Goal: Task Accomplishment & Management: Use online tool/utility

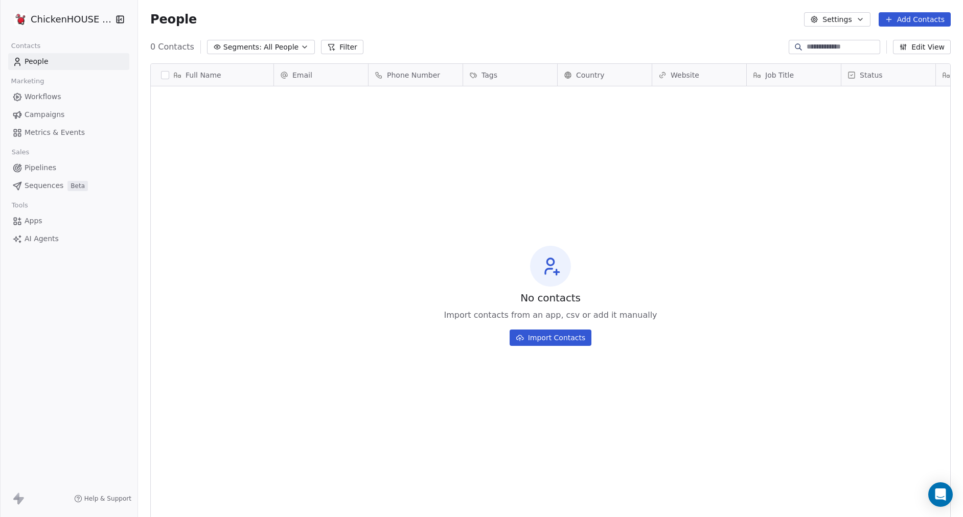
scroll to position [455, 825]
click at [61, 98] on link "Workflows" at bounding box center [68, 96] width 121 height 17
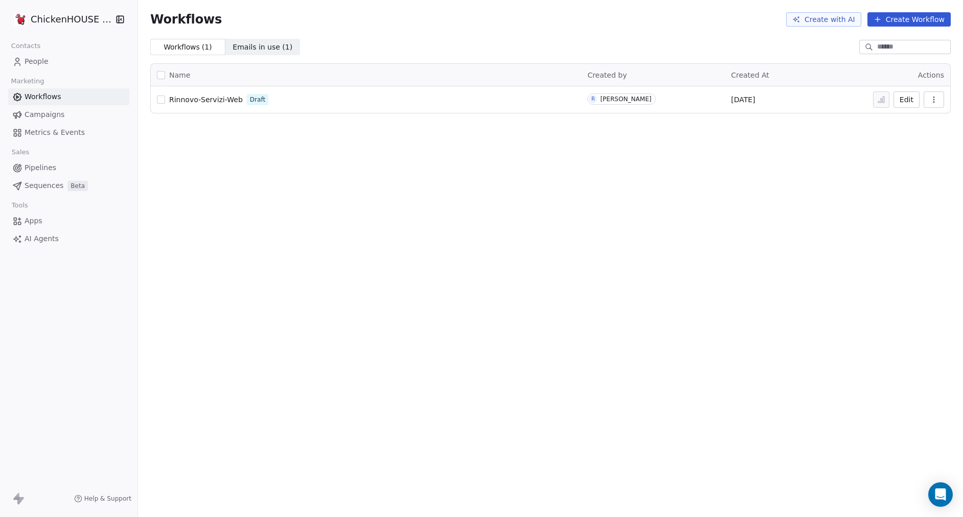
click at [87, 14] on html "ChickenHOUSE snc Contacts People Marketing Workflows Campaigns Metrics & Events…" at bounding box center [481, 297] width 963 height 594
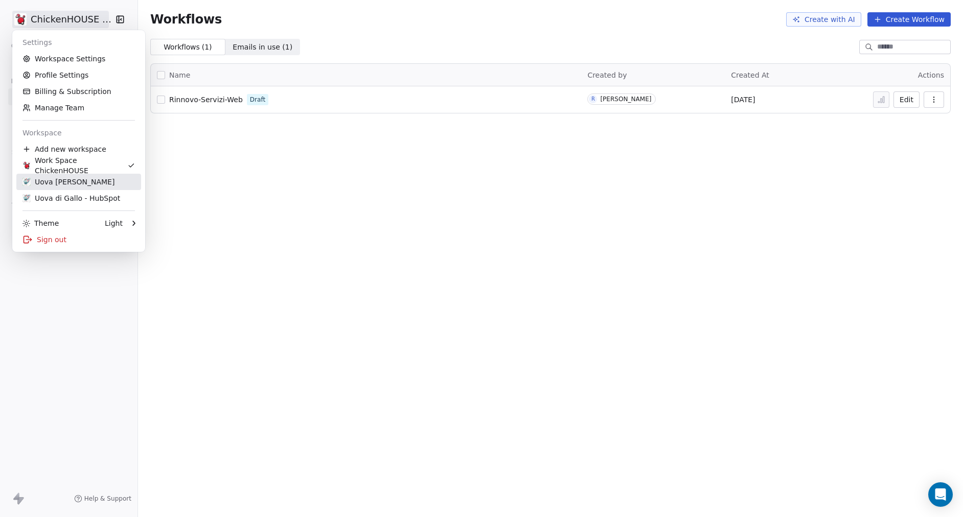
click at [57, 177] on div "Uova Di Gallo" at bounding box center [68, 182] width 92 height 10
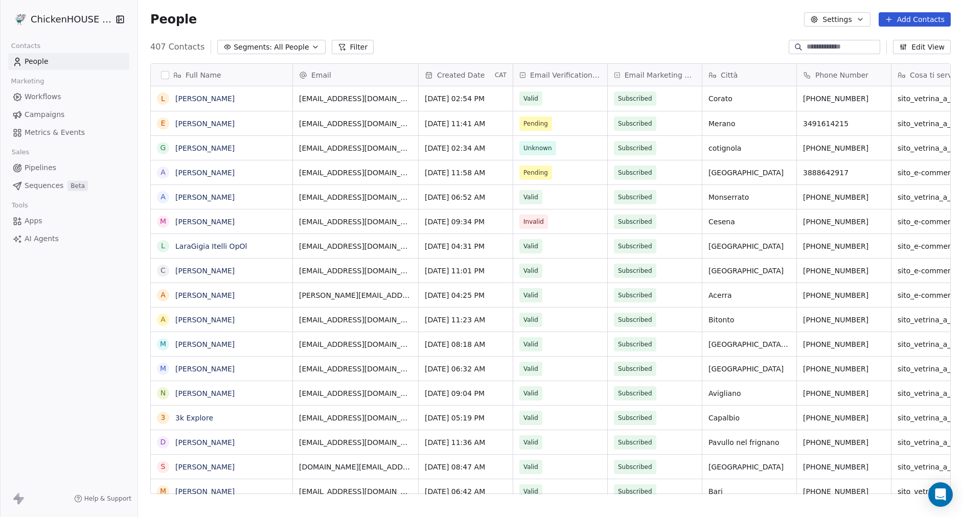
scroll to position [455, 825]
click at [72, 104] on link "Workflows" at bounding box center [68, 96] width 121 height 17
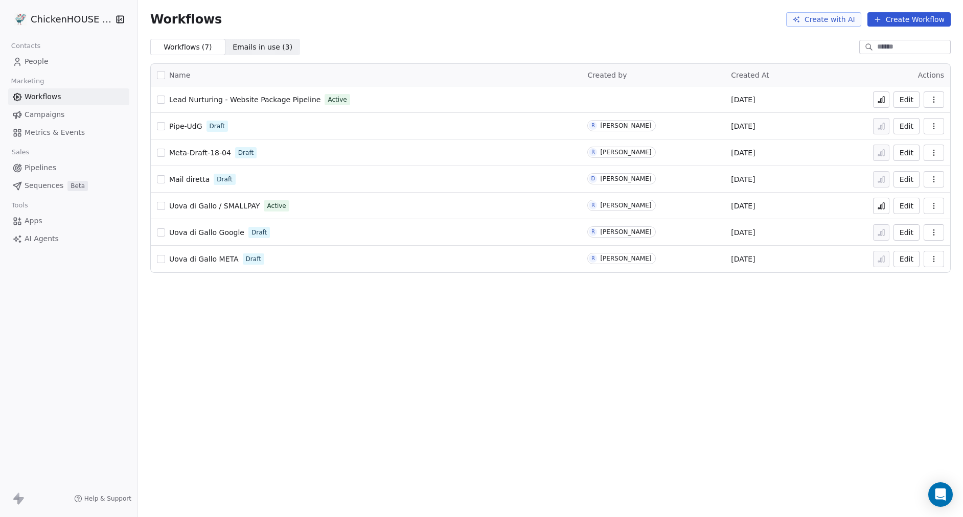
click at [40, 244] on span "AI Agents" at bounding box center [42, 238] width 34 height 11
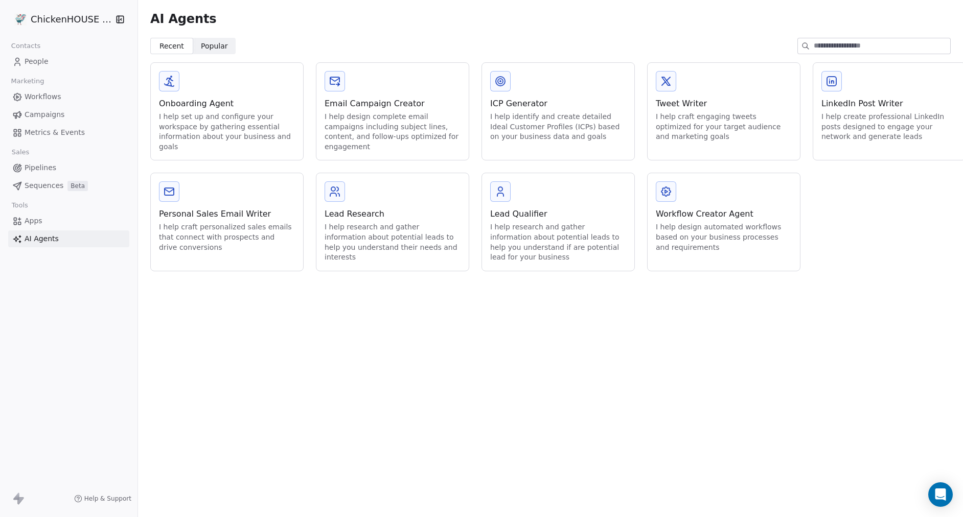
click at [700, 227] on div "I help design automated workflows based on your business processes and requirem…" at bounding box center [723, 237] width 136 height 30
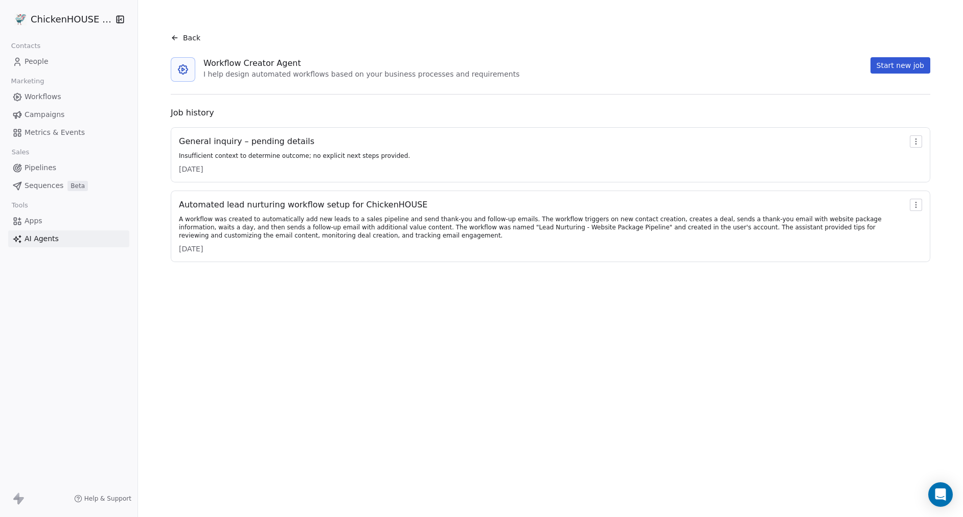
click at [326, 223] on div "A workflow was created to automatically add new leads to a sales pipeline and s…" at bounding box center [542, 227] width 726 height 25
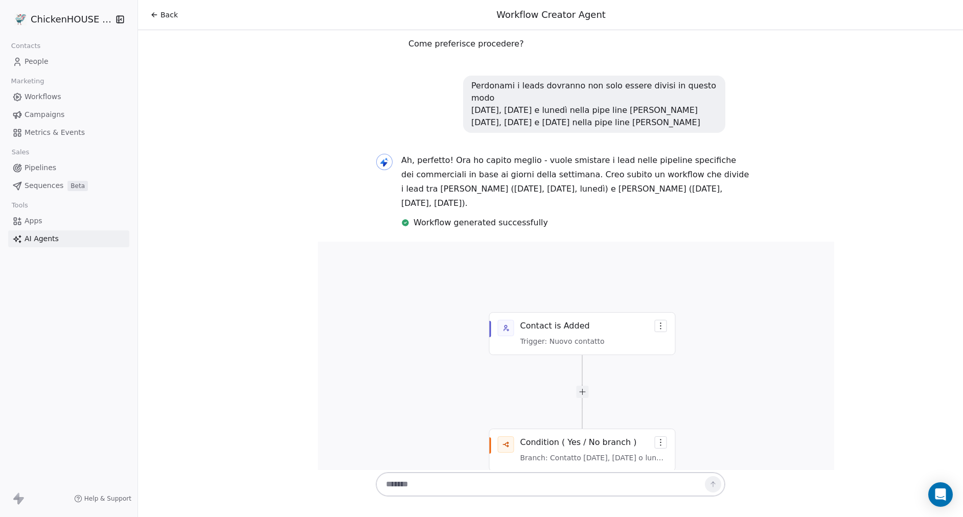
scroll to position [3883, 0]
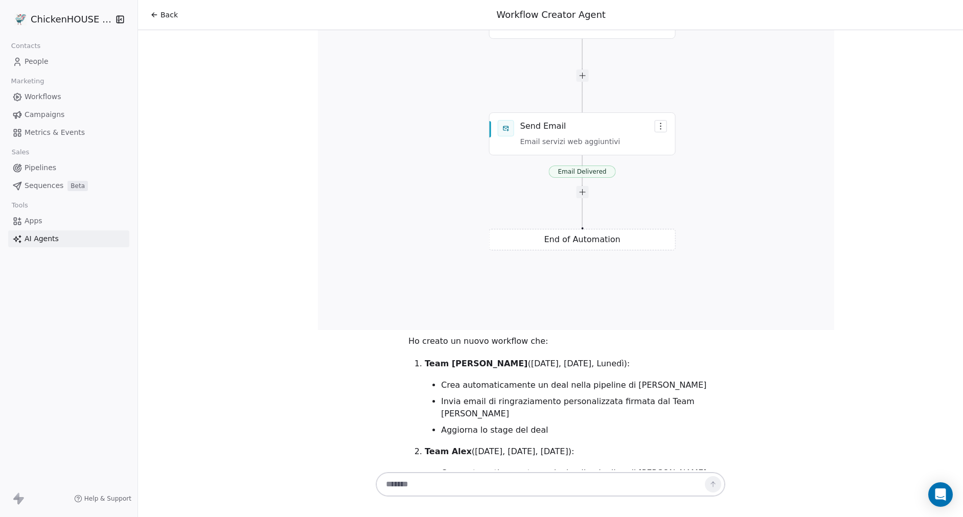
scroll to position [4760, 0]
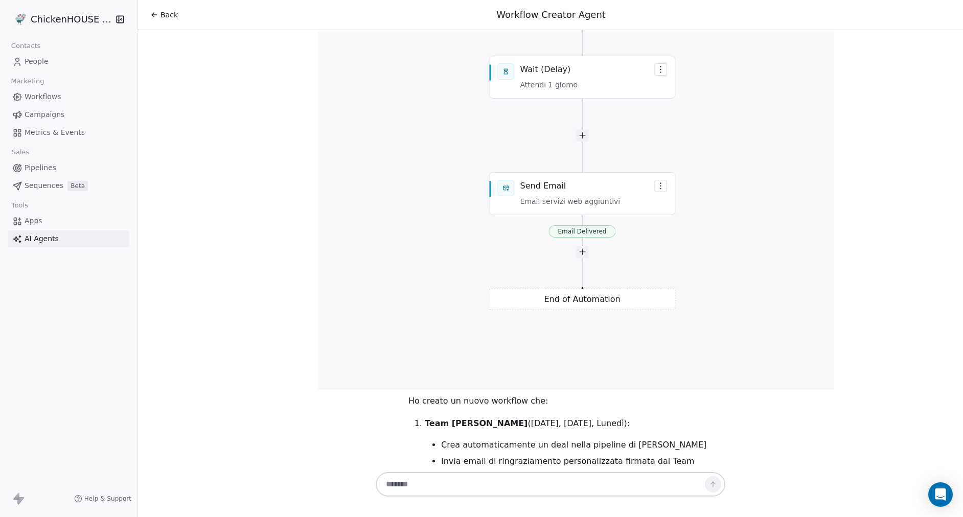
click at [54, 97] on span "Workflows" at bounding box center [43, 96] width 37 height 11
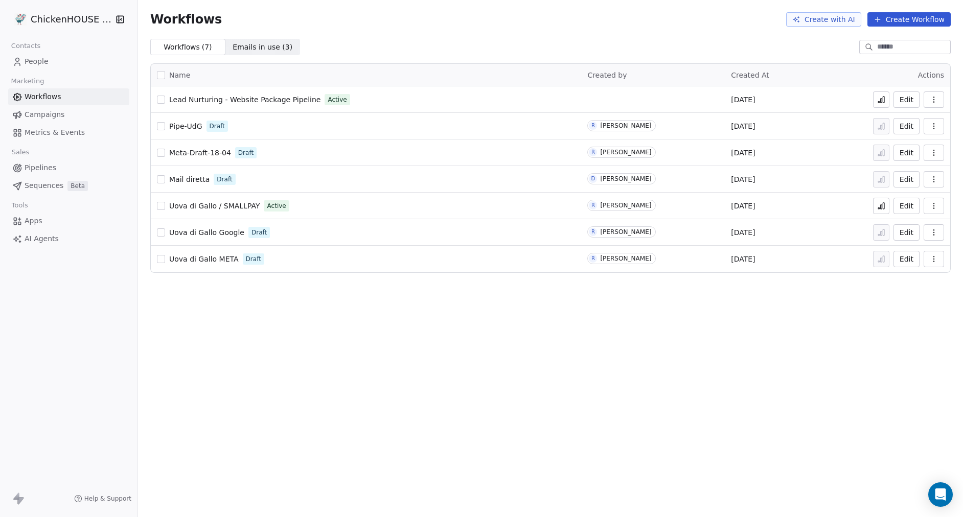
click at [276, 99] on span "Lead Nurturing - Website Package Pipeline" at bounding box center [244, 100] width 151 height 8
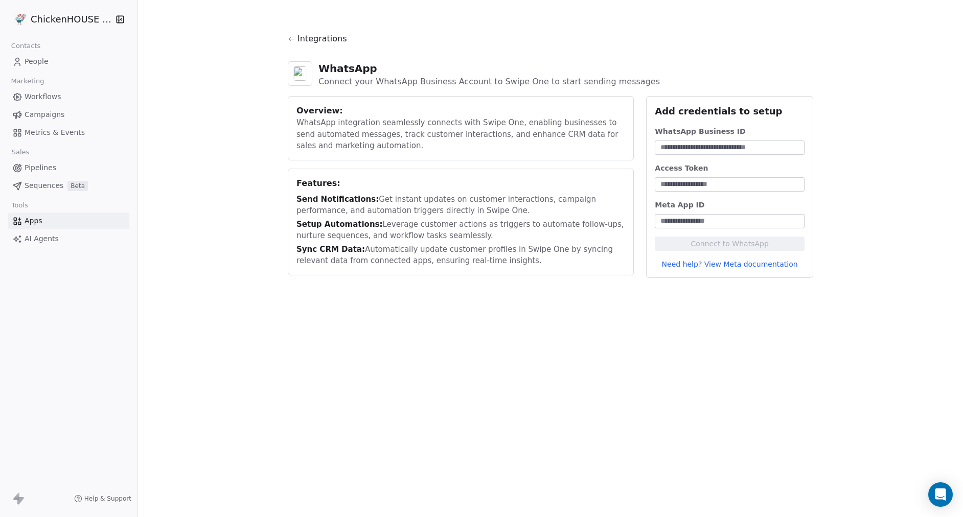
click at [754, 147] on input at bounding box center [730, 148] width 146 height 10
click at [721, 190] on div at bounding box center [729, 184] width 150 height 14
click at [711, 221] on input at bounding box center [730, 221] width 146 height 10
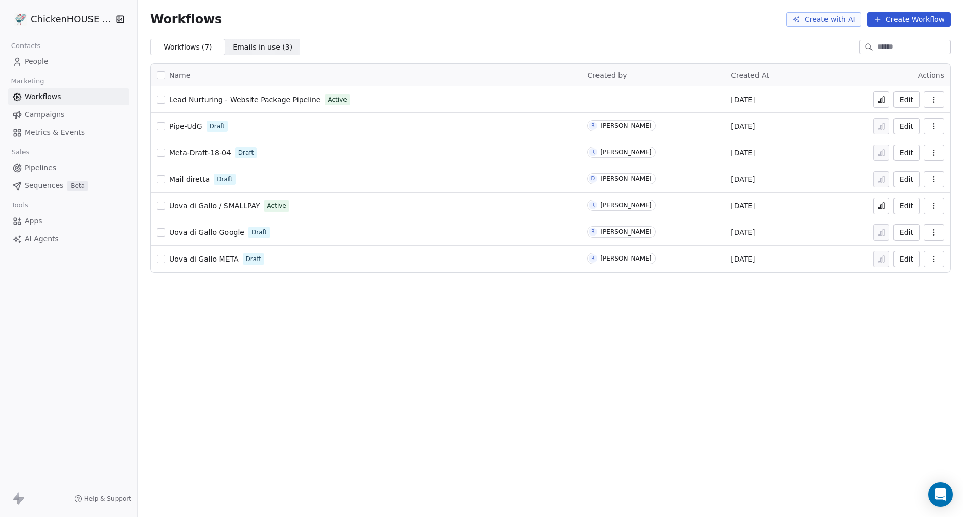
click at [42, 205] on div "Tools" at bounding box center [68, 205] width 121 height 14
click at [33, 218] on span "Apps" at bounding box center [34, 221] width 18 height 11
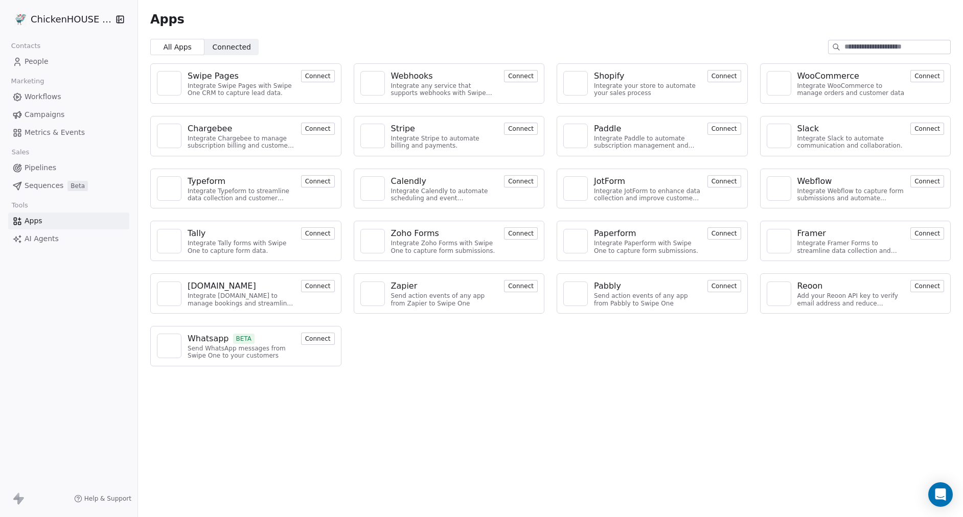
click at [228, 337] on div "Whatsapp BETA" at bounding box center [241, 339] width 107 height 12
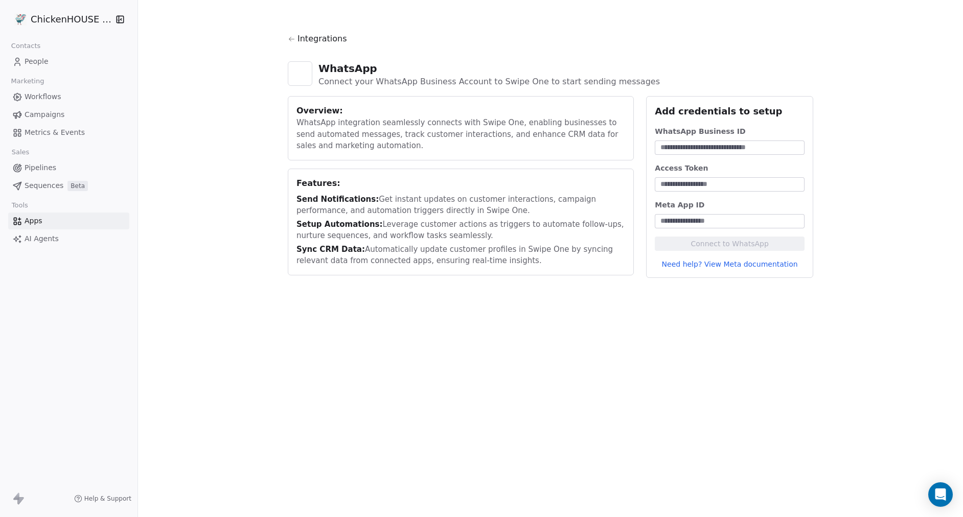
click at [675, 128] on div "WhatsApp Business ID" at bounding box center [729, 131] width 150 height 10
click at [702, 264] on link "Need help? View Meta documentation" at bounding box center [729, 264] width 150 height 10
click at [863, 68] on div "Integrations WhatsApp Connect your WhatsApp Business Account to Swipe One to st…" at bounding box center [550, 155] width 825 height 311
click at [45, 94] on span "Workflows" at bounding box center [43, 96] width 37 height 11
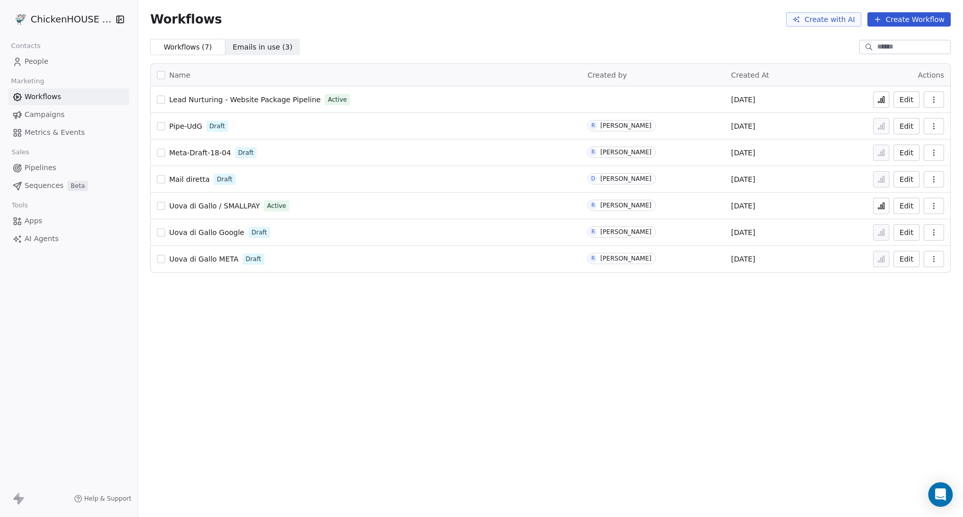
click at [261, 98] on span "Lead Nurturing - Website Package Pipeline" at bounding box center [244, 100] width 151 height 8
click at [262, 99] on span "Lead Nurturing - Website Package Pipeline" at bounding box center [244, 100] width 151 height 8
